Goal: Transaction & Acquisition: Purchase product/service

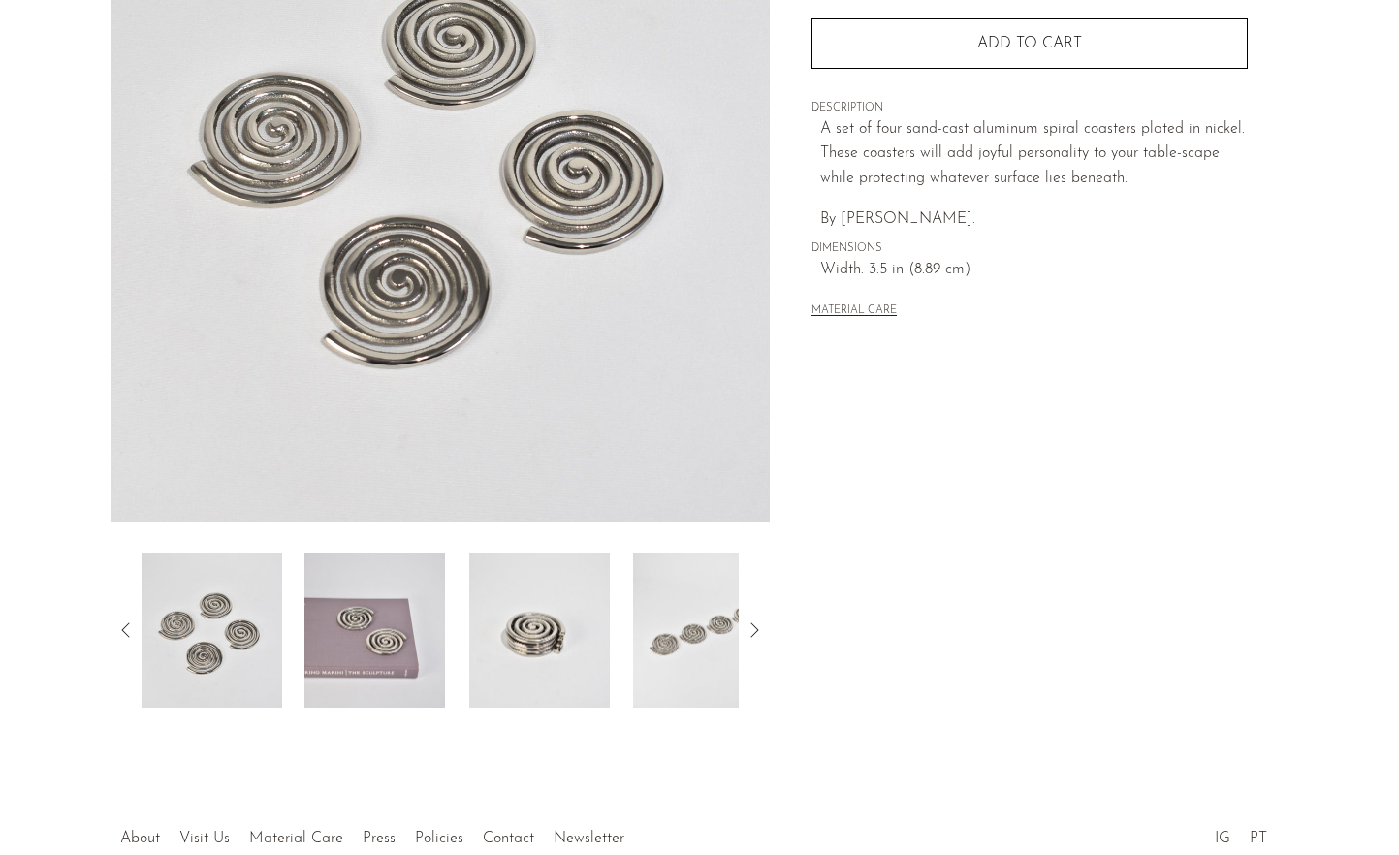
scroll to position [374, 0]
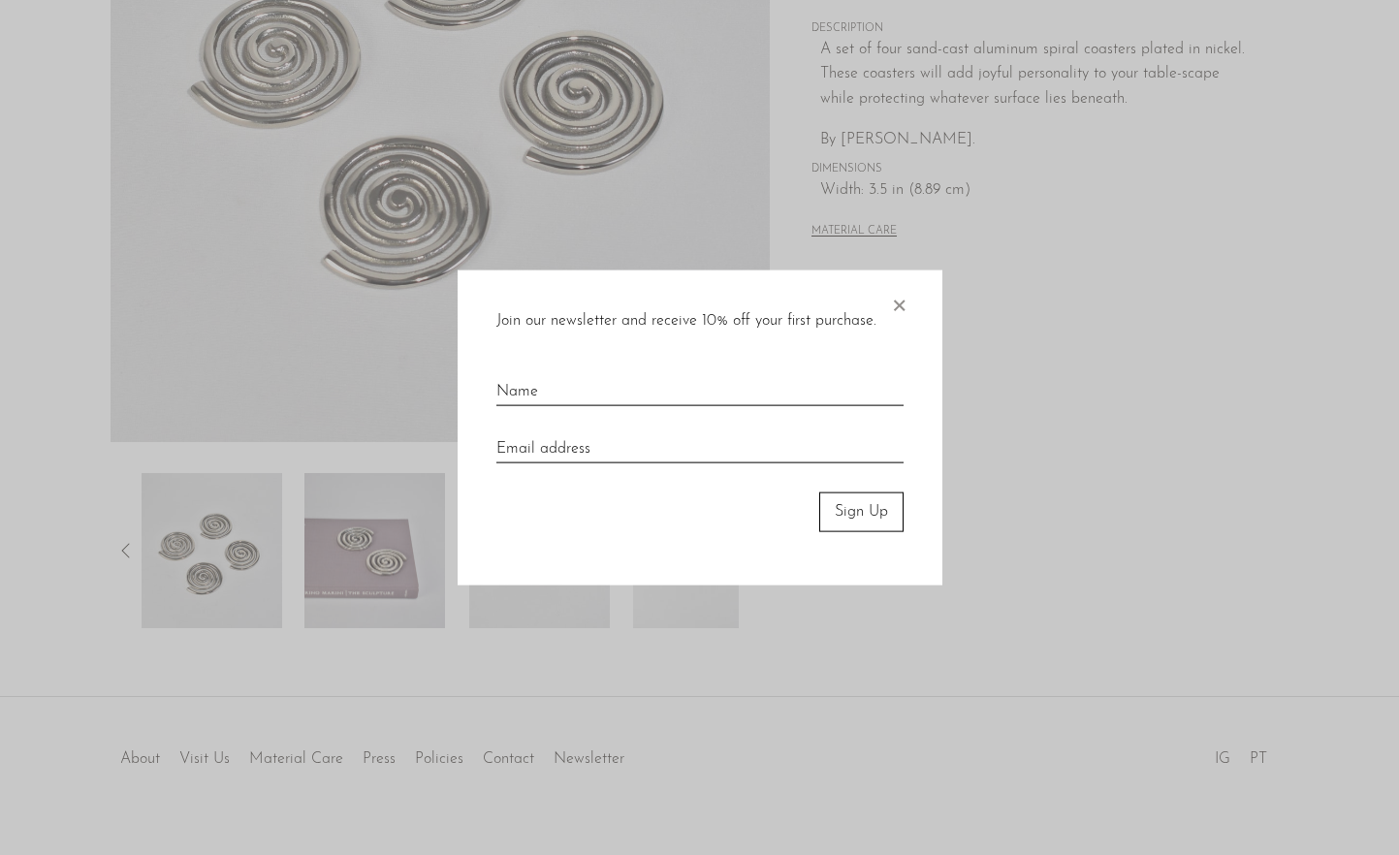
click at [920, 301] on div "Join our newsletter and receive 10% off your first purchase. × Sign Up" at bounding box center [700, 428] width 485 height 315
click at [904, 305] on span "×" at bounding box center [898, 302] width 19 height 62
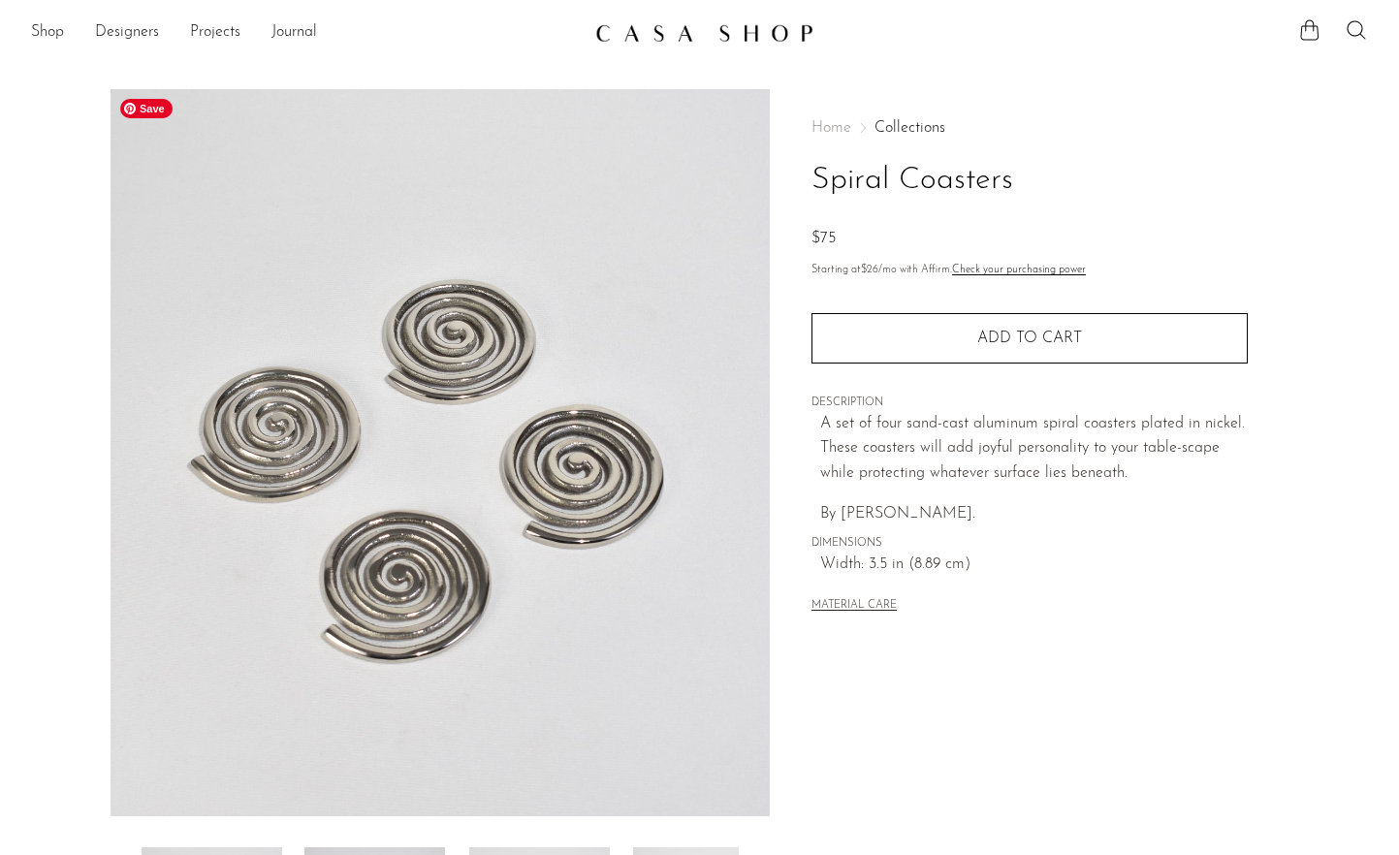
scroll to position [0, 0]
click at [48, 27] on link "Shop" at bounding box center [47, 32] width 33 height 25
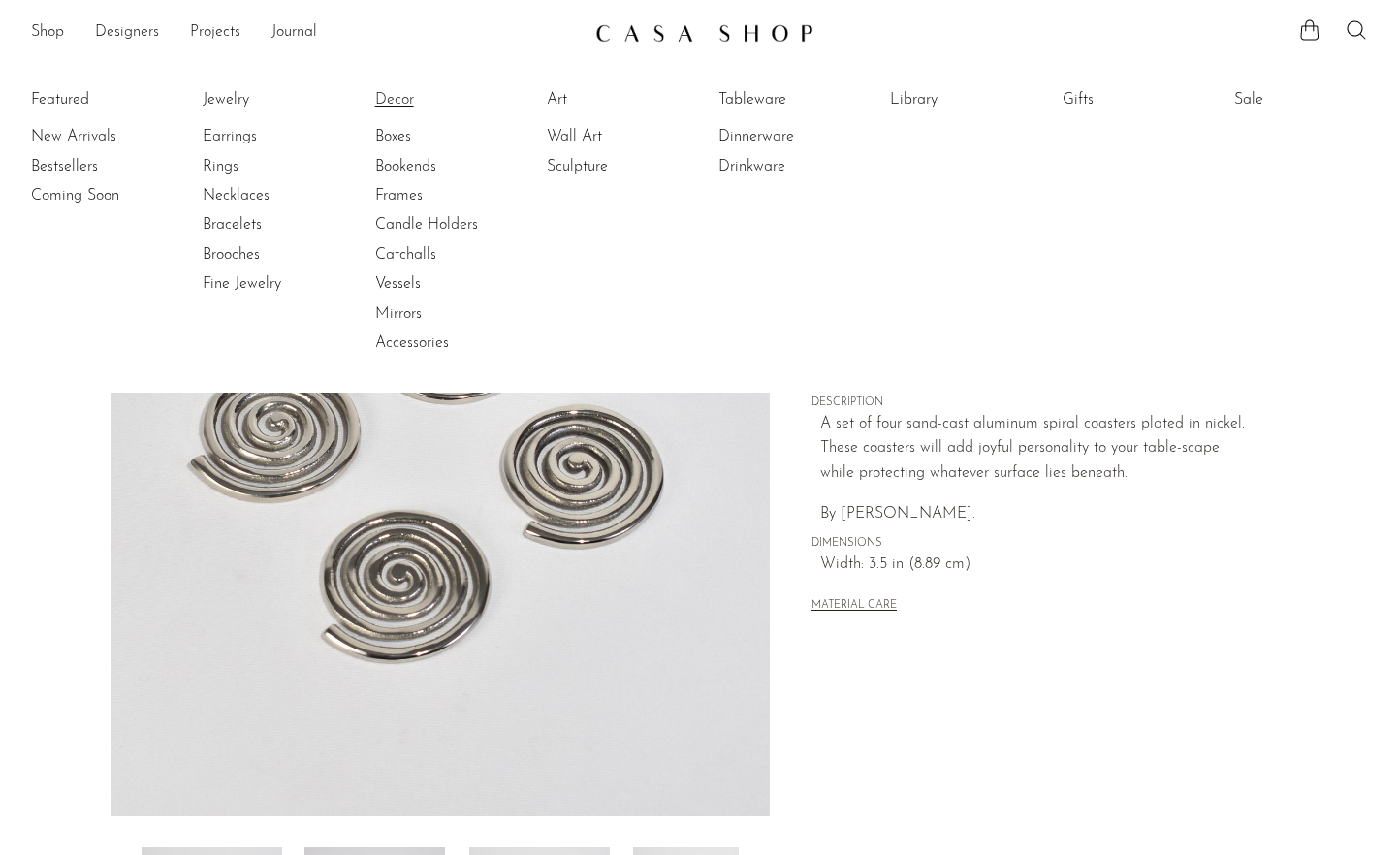
click at [400, 97] on link "Decor" at bounding box center [447, 99] width 145 height 21
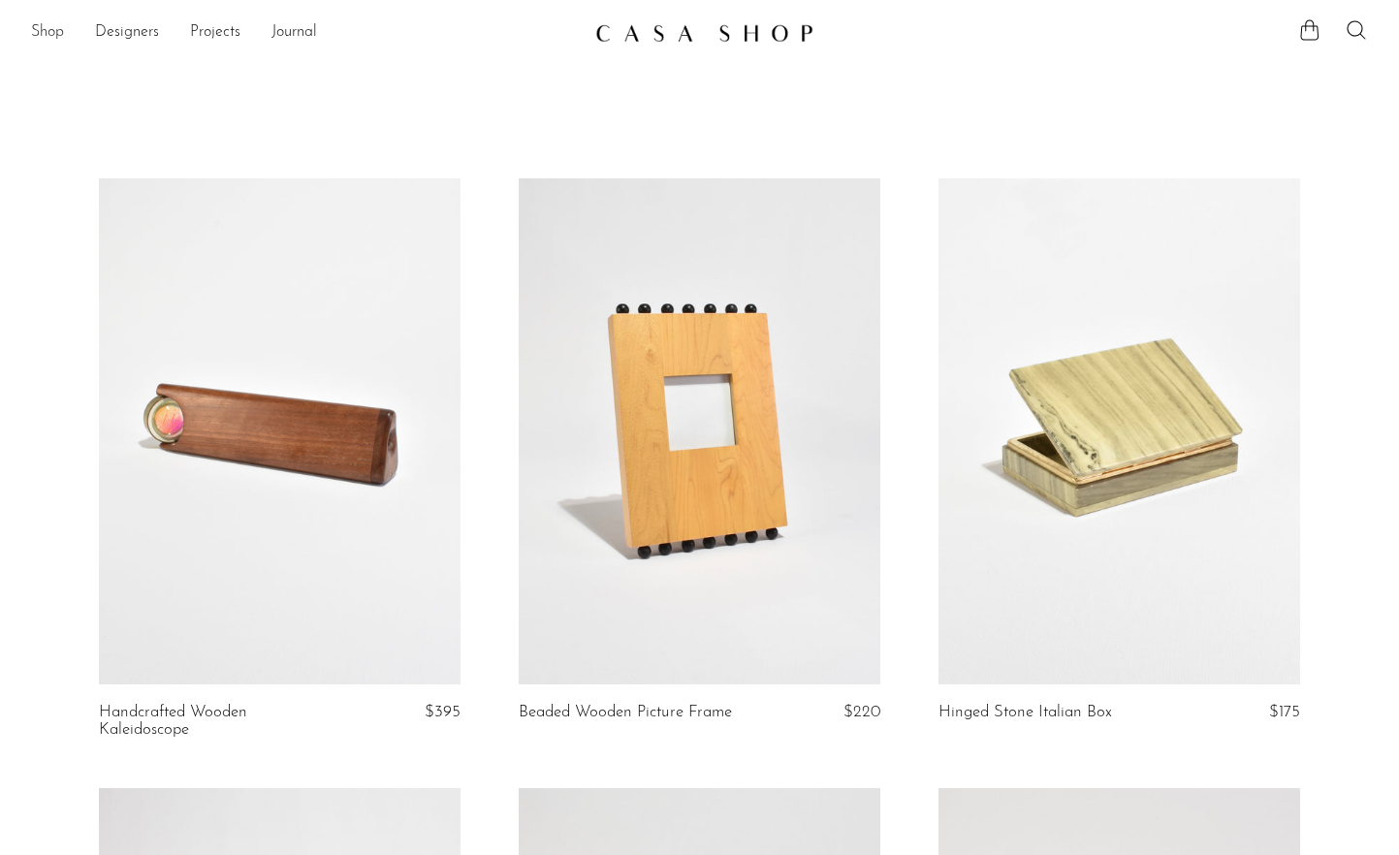
click at [59, 32] on link "Shop" at bounding box center [47, 32] width 33 height 25
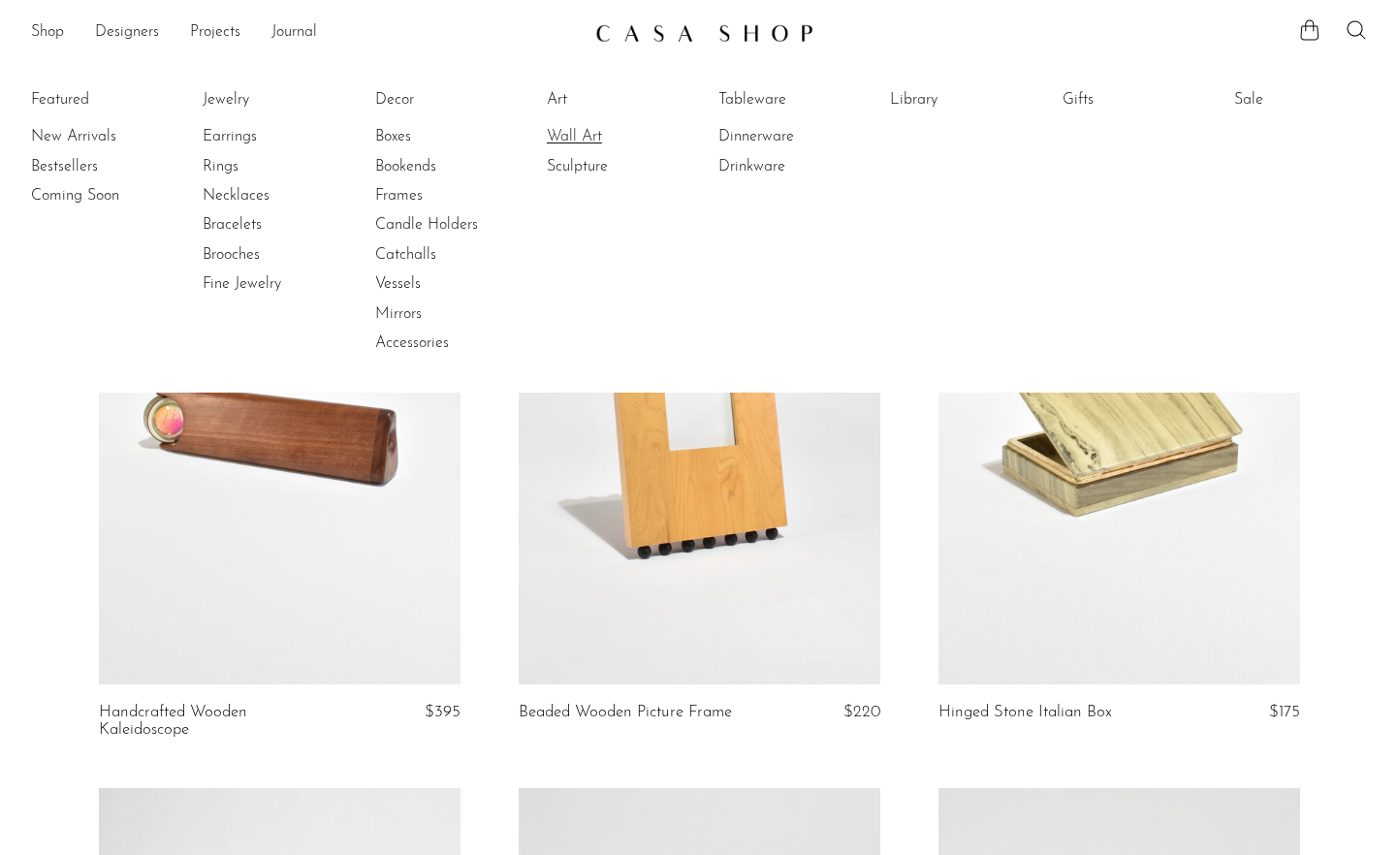
click at [589, 134] on link "Wall Art" at bounding box center [619, 136] width 145 height 21
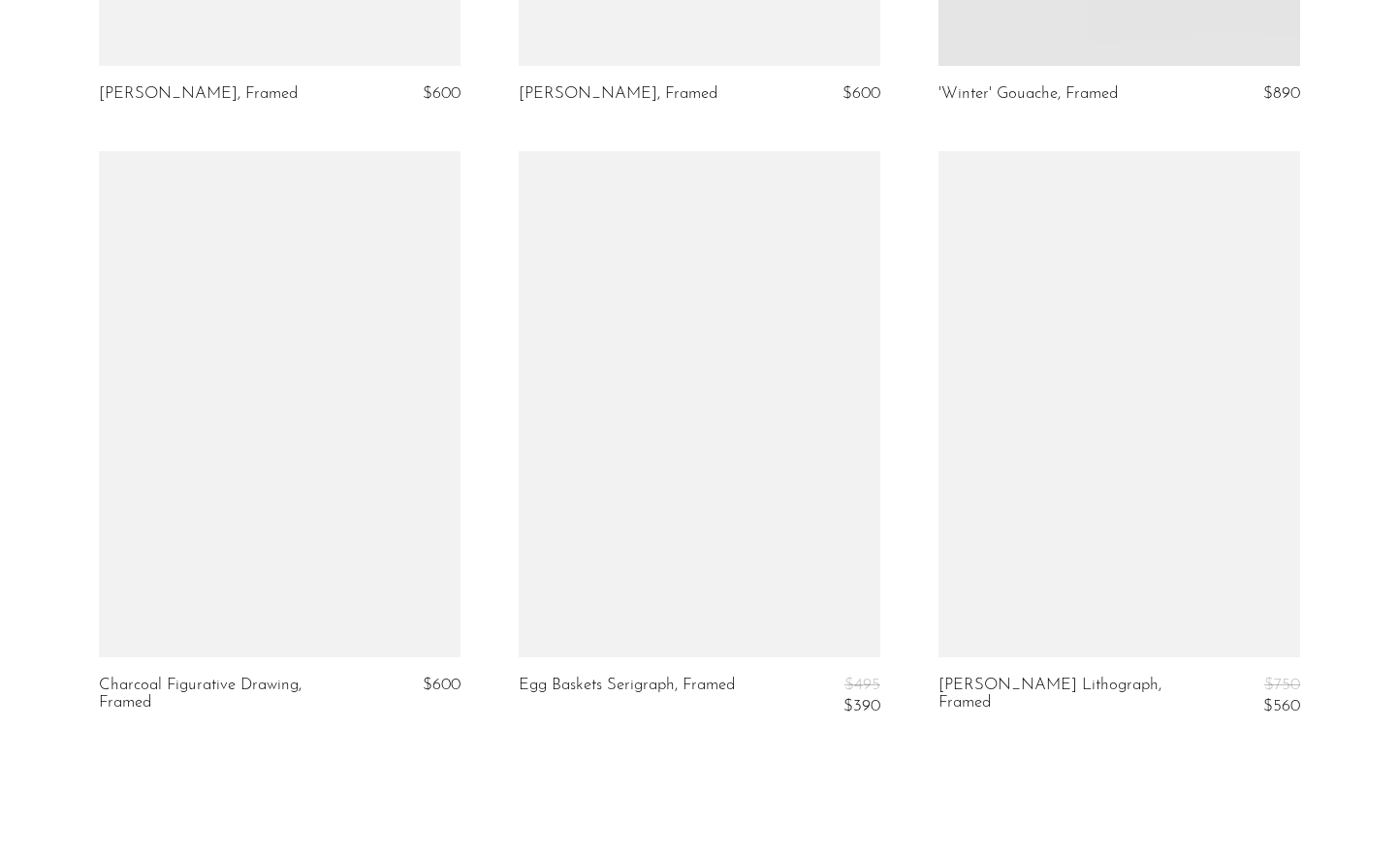
scroll to position [1839, 0]
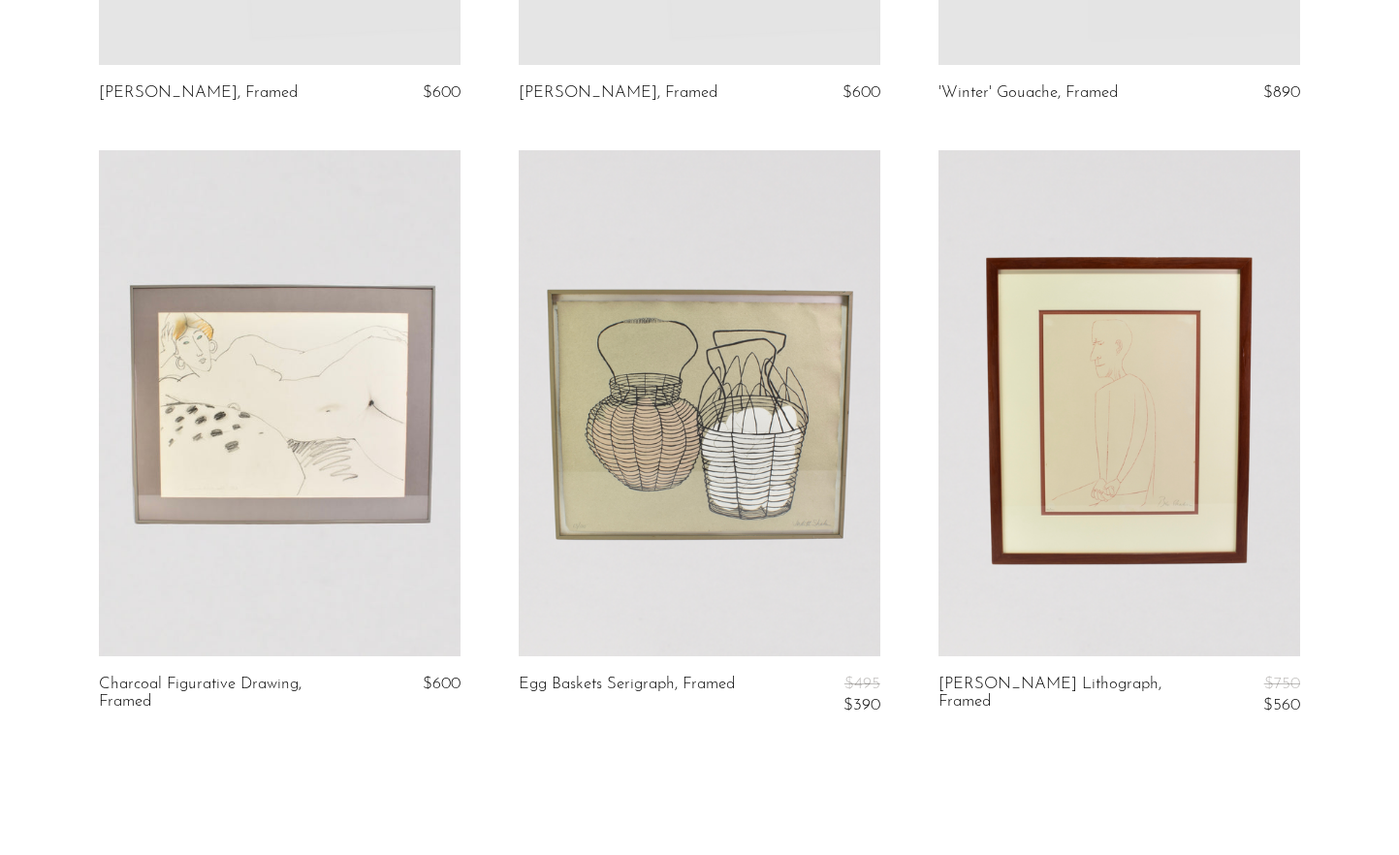
click at [609, 482] on link at bounding box center [700, 403] width 362 height 506
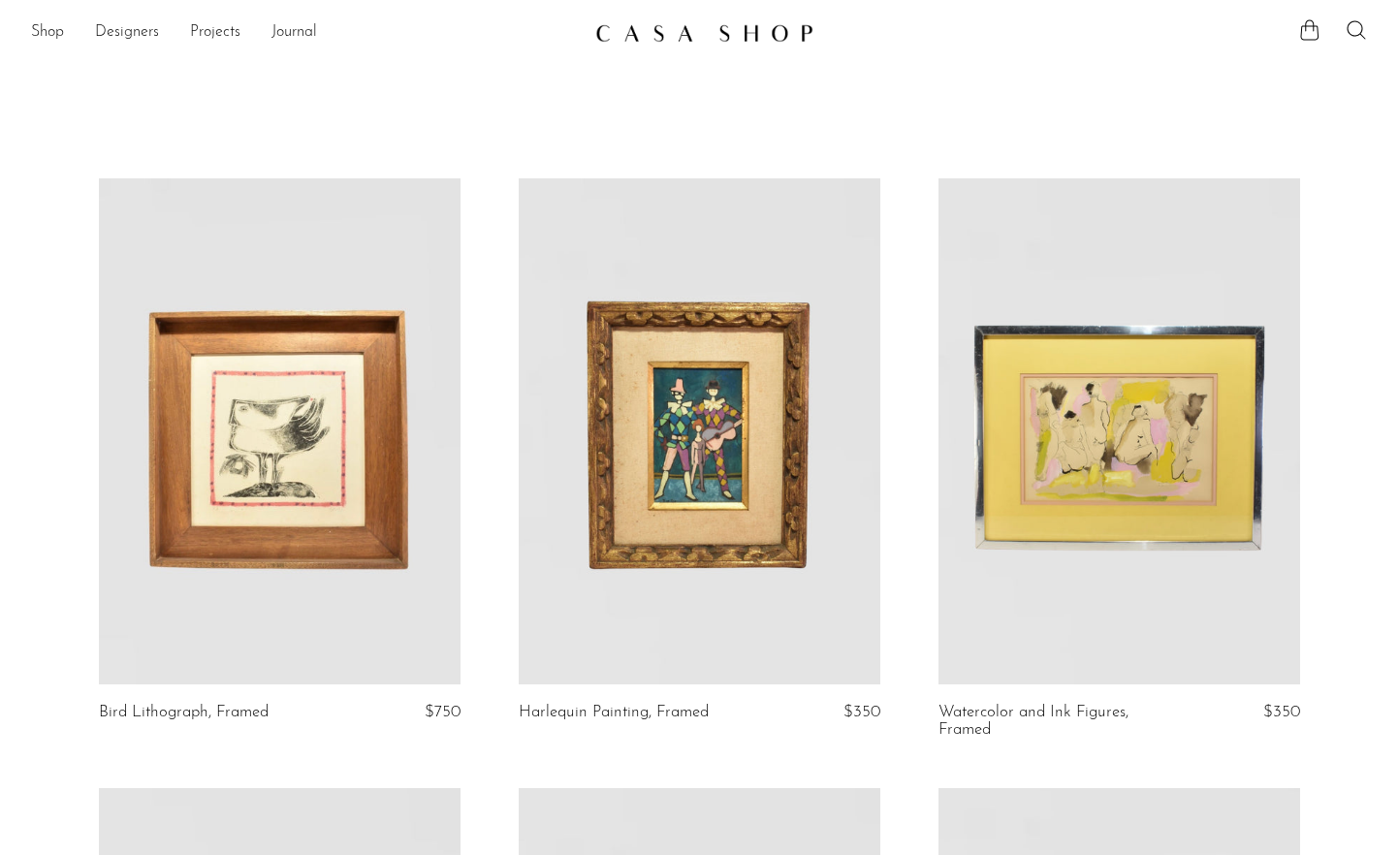
scroll to position [0, 0]
click at [45, 39] on link "Shop" at bounding box center [47, 32] width 33 height 25
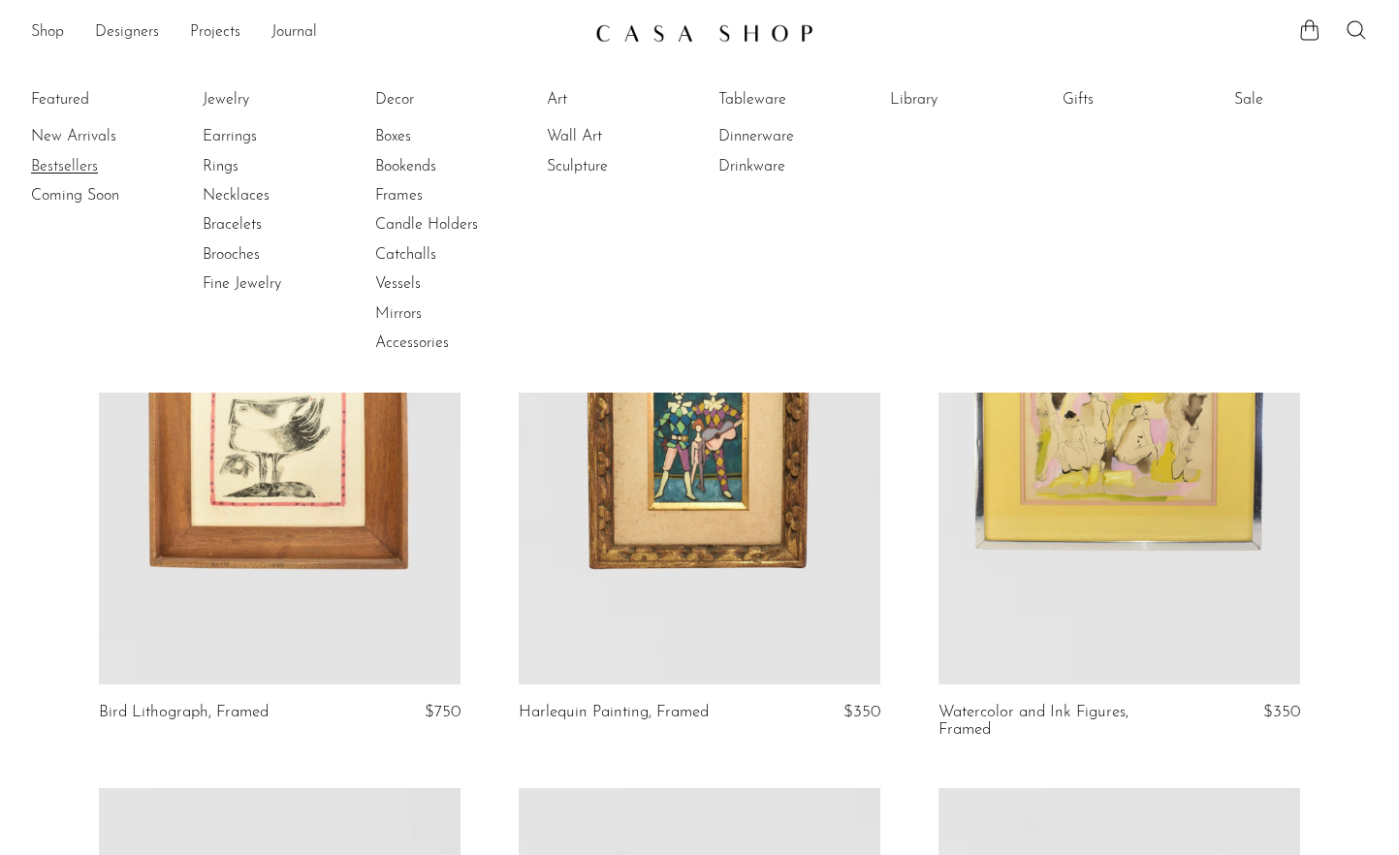
click at [56, 167] on link "Bestsellers" at bounding box center [103, 166] width 145 height 21
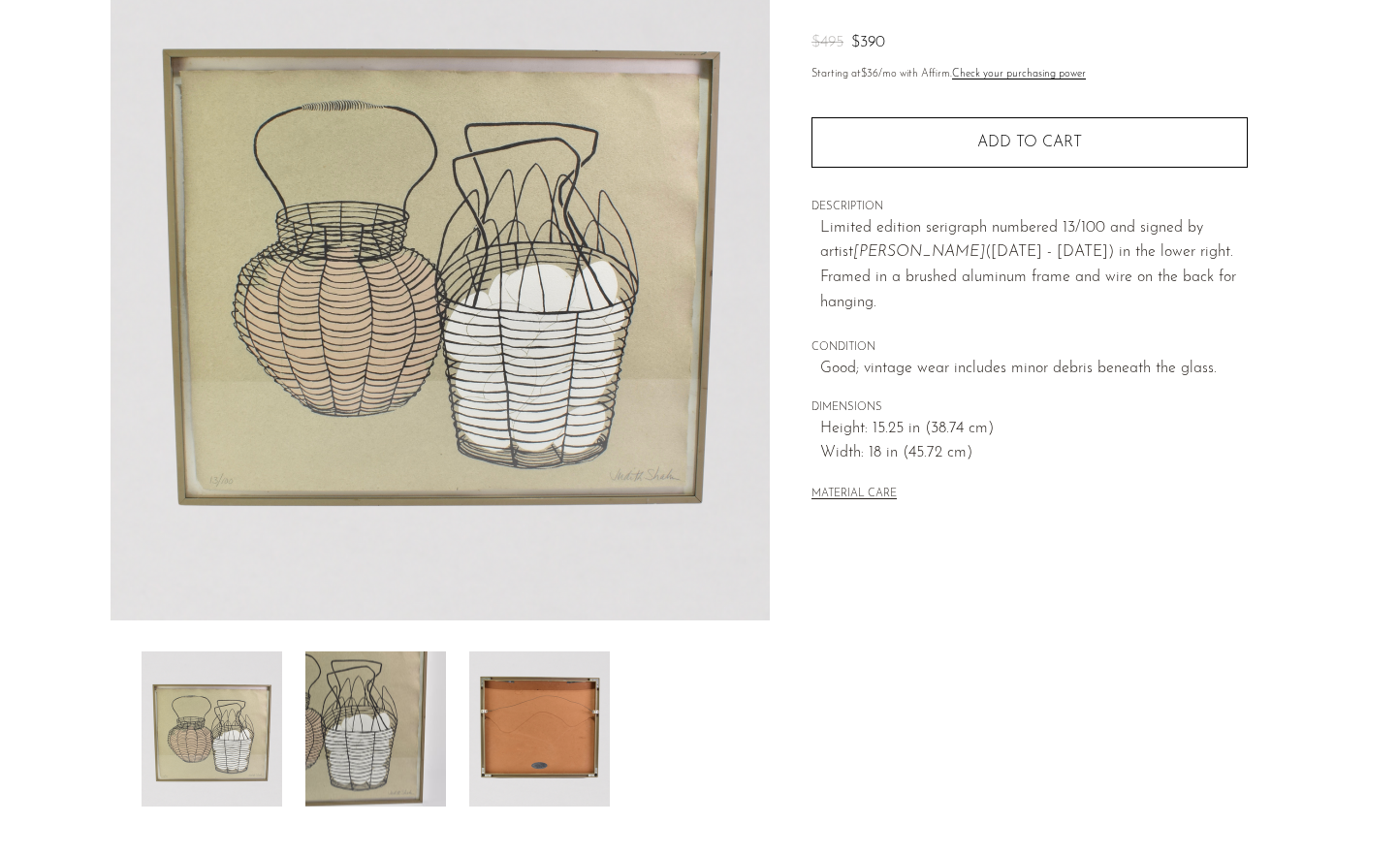
scroll to position [188, 0]
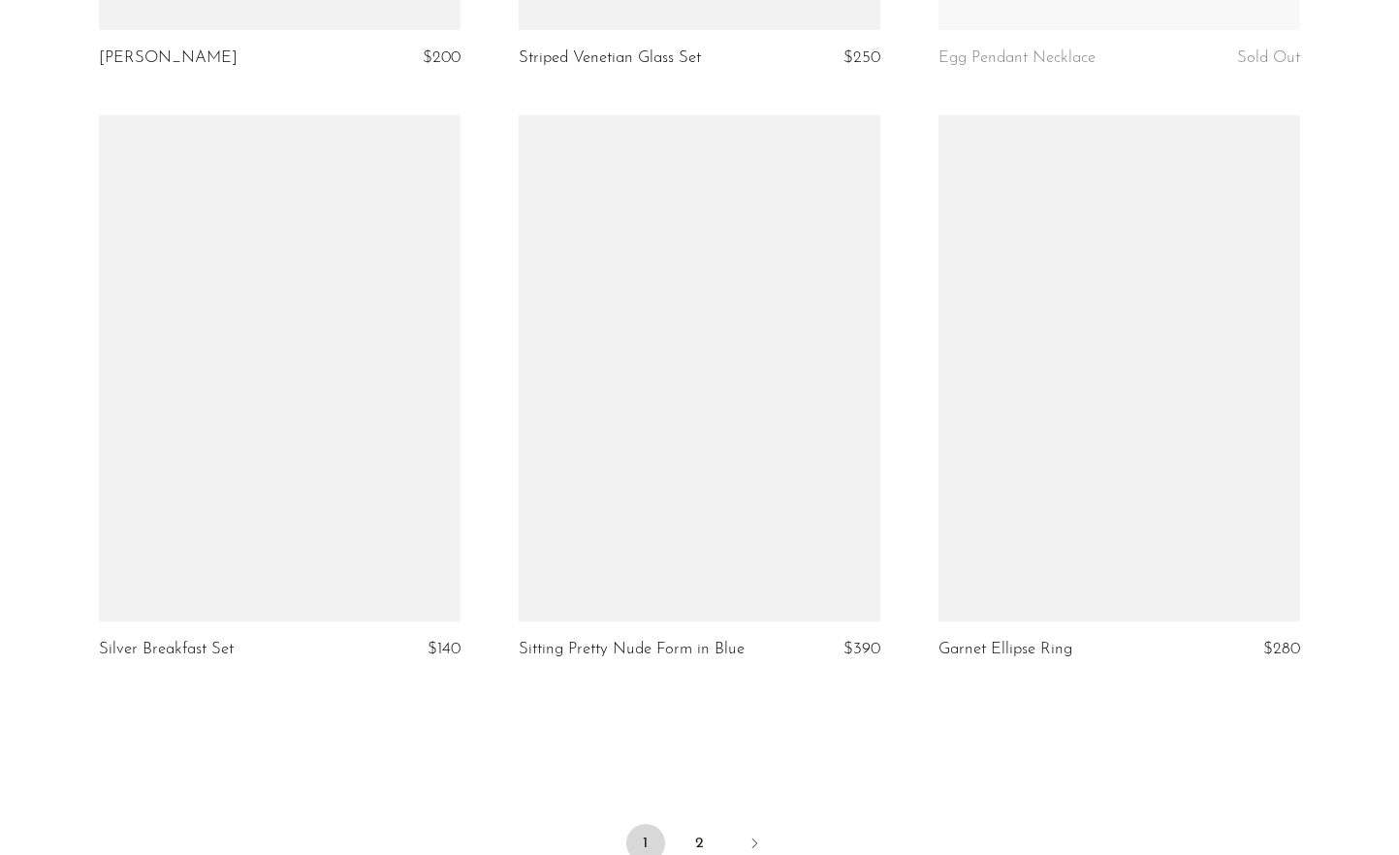
scroll to position [6653, 0]
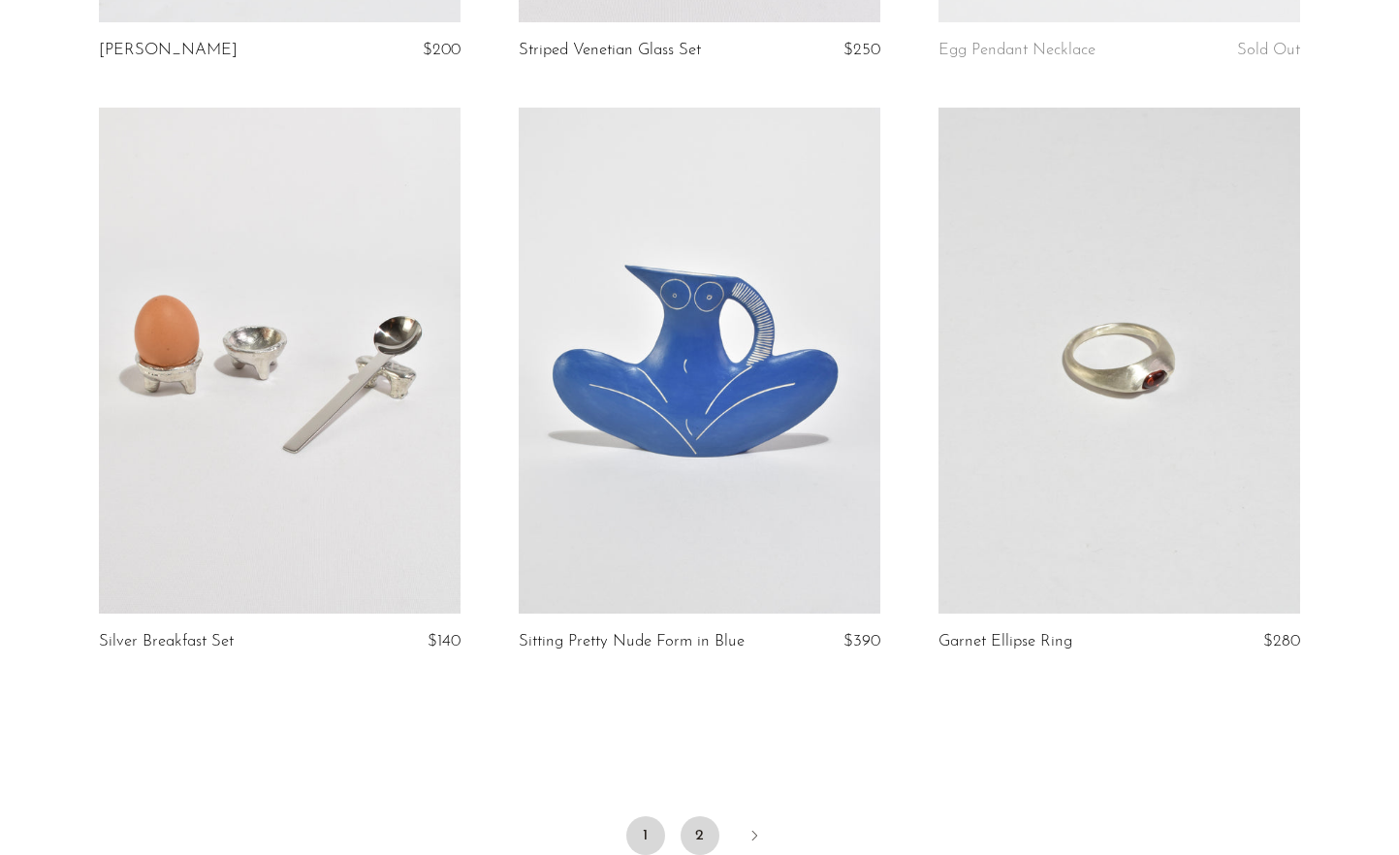
click at [695, 816] on link "2" at bounding box center [700, 835] width 39 height 39
